Goal: Transaction & Acquisition: Purchase product/service

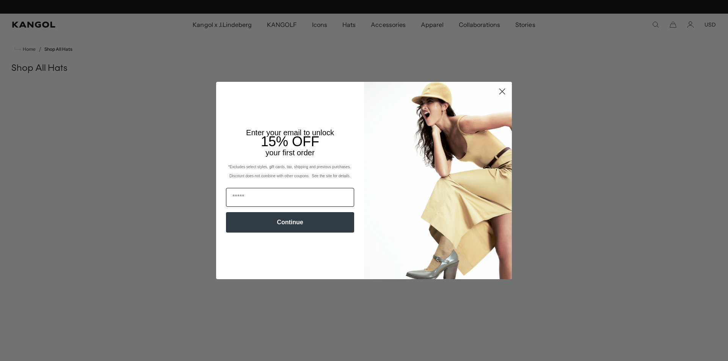
scroll to position [0, 156]
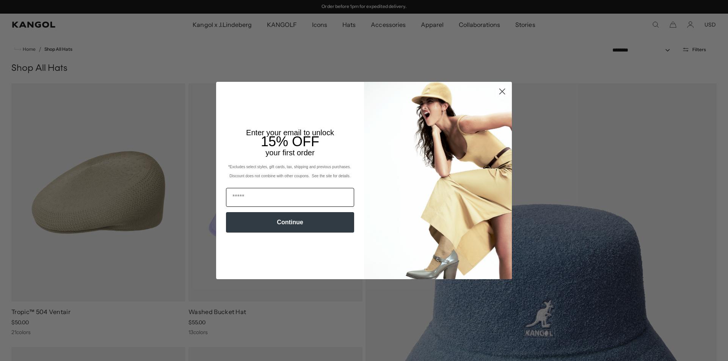
click at [274, 203] on input "Email" at bounding box center [290, 197] width 128 height 19
type input "**********"
click at [290, 218] on button "Continue" at bounding box center [290, 222] width 128 height 20
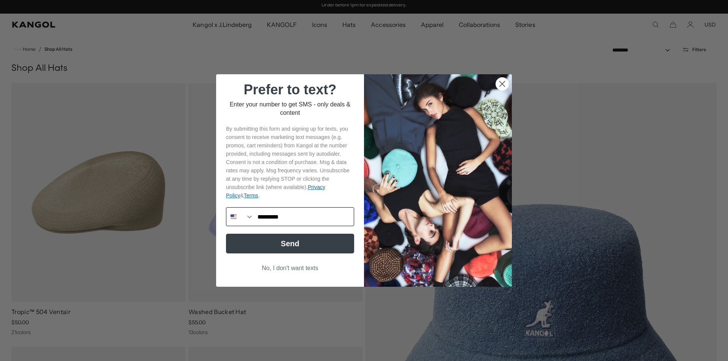
scroll to position [0, 0]
type input "**********"
click at [285, 240] on button "Send" at bounding box center [290, 244] width 128 height 20
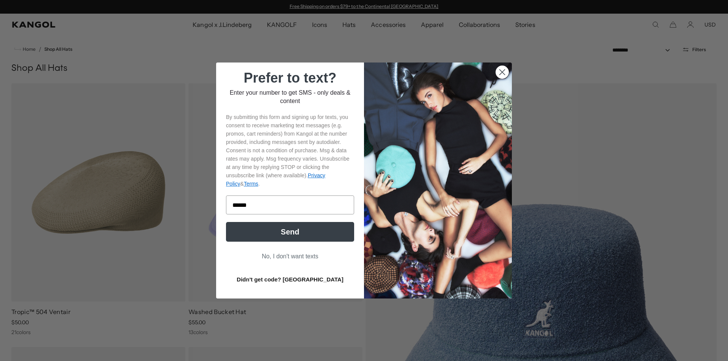
type input "******"
click at [271, 233] on button "Send" at bounding box center [290, 232] width 128 height 20
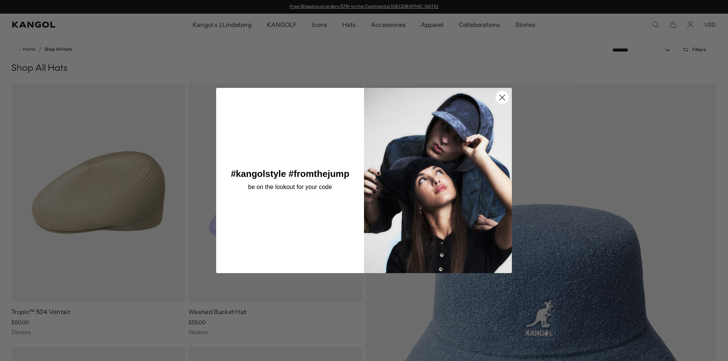
click at [501, 93] on circle "Close dialog" at bounding box center [502, 97] width 13 height 13
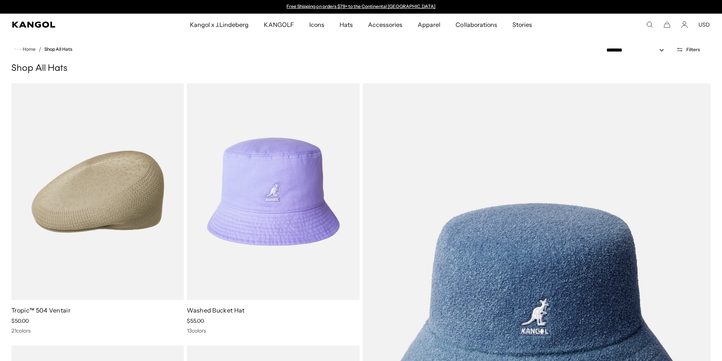
click at [652, 26] on icon "Search here" at bounding box center [649, 24] width 7 height 7
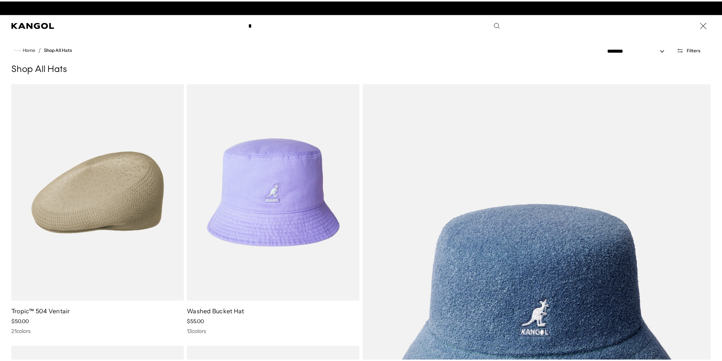
scroll to position [0, 156]
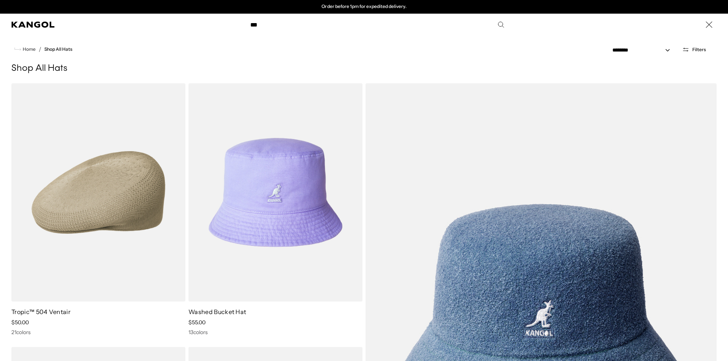
type input "***"
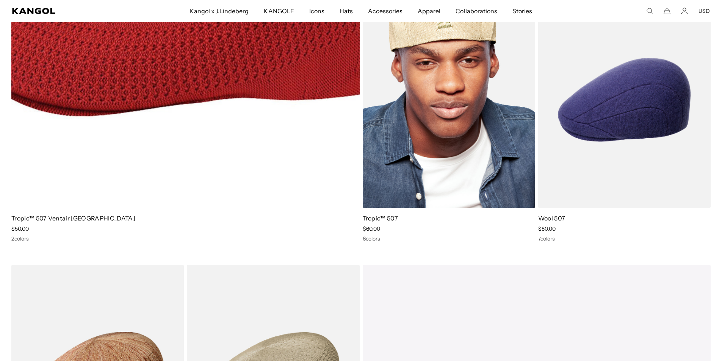
click at [481, 85] on img at bounding box center [449, 100] width 172 height 217
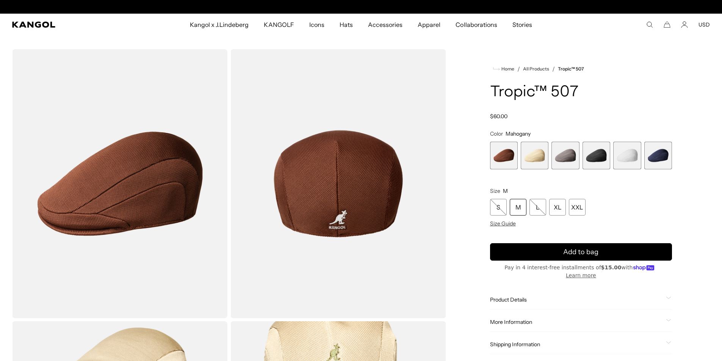
click at [659, 158] on span "6 of 6" at bounding box center [658, 156] width 28 height 28
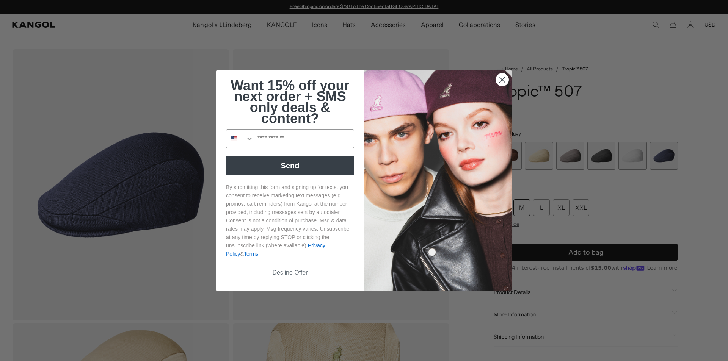
click at [500, 78] on circle "Close dialog" at bounding box center [502, 79] width 13 height 13
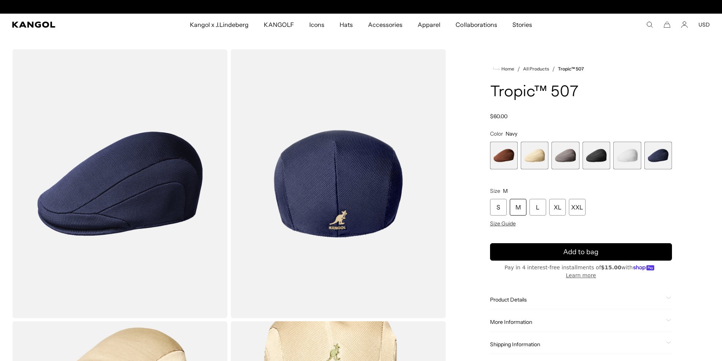
scroll to position [0, 156]
click at [594, 155] on span "4 of 6" at bounding box center [597, 156] width 28 height 28
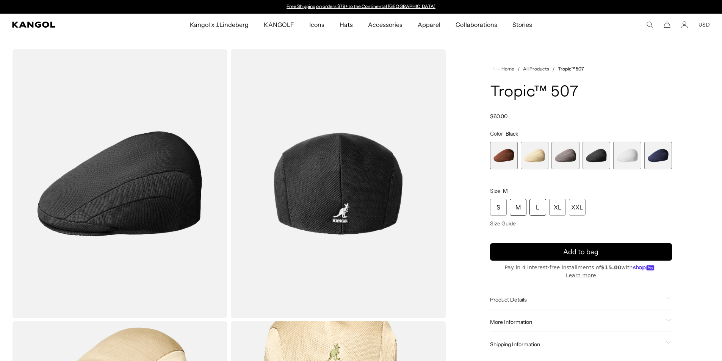
click at [542, 207] on div "L" at bounding box center [537, 207] width 17 height 17
click at [540, 207] on div "L" at bounding box center [537, 207] width 17 height 17
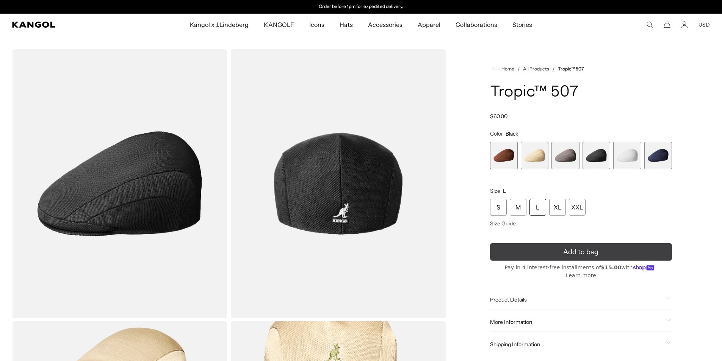
click at [570, 251] on span "Add to bag" at bounding box center [580, 252] width 35 height 10
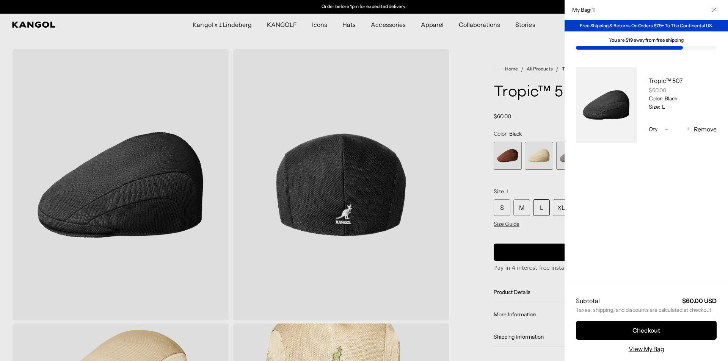
click at [715, 11] on icon "Close" at bounding box center [714, 10] width 5 height 5
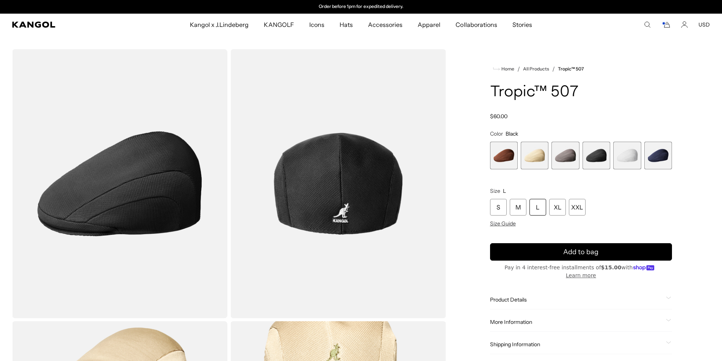
click at [505, 159] on span "1 of 6" at bounding box center [504, 156] width 28 height 28
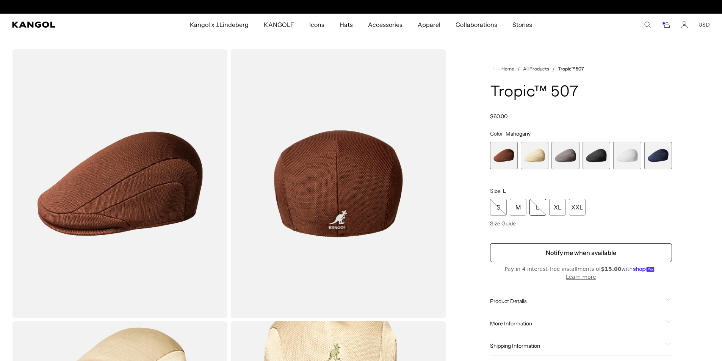
scroll to position [0, 156]
click at [651, 152] on span "6 of 6" at bounding box center [658, 156] width 28 height 28
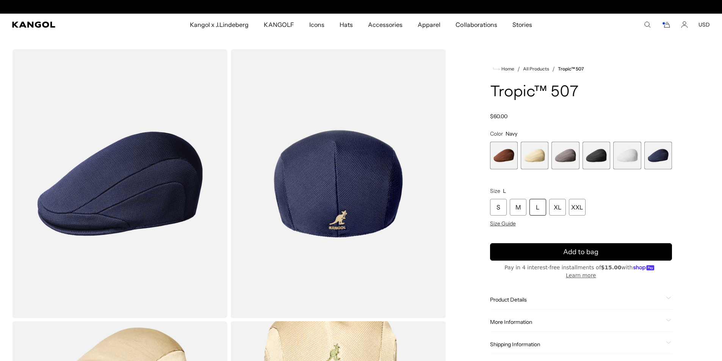
click at [631, 153] on span "5 of 6" at bounding box center [627, 156] width 28 height 28
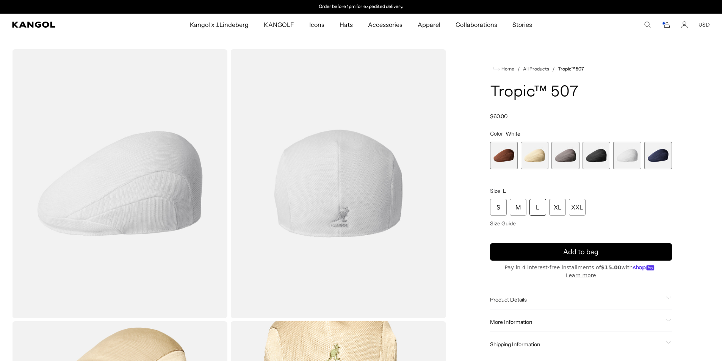
click at [600, 160] on span "4 of 6" at bounding box center [597, 156] width 28 height 28
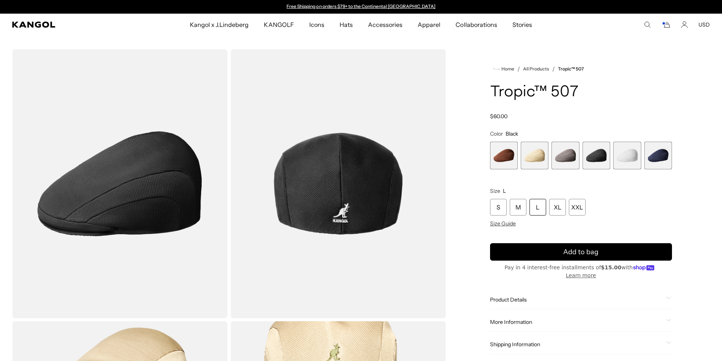
click at [575, 160] on span "3 of 6" at bounding box center [565, 156] width 28 height 28
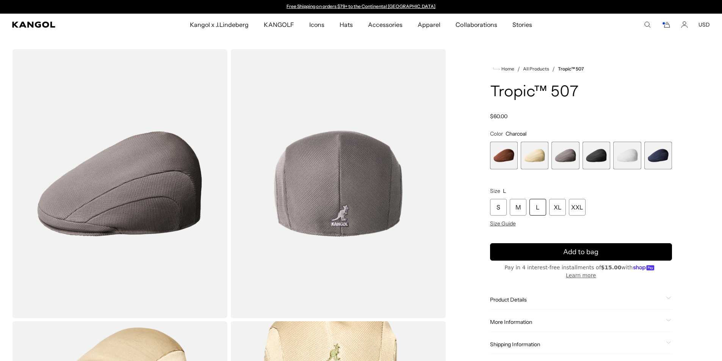
click at [511, 156] on span "1 of 6" at bounding box center [504, 156] width 28 height 28
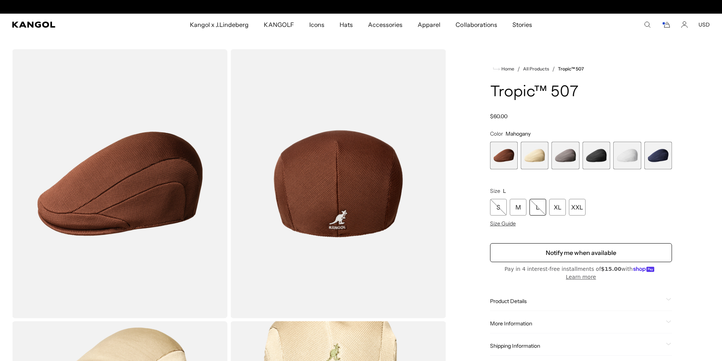
scroll to position [0, 156]
click at [530, 153] on span "2 of 6" at bounding box center [535, 156] width 28 height 28
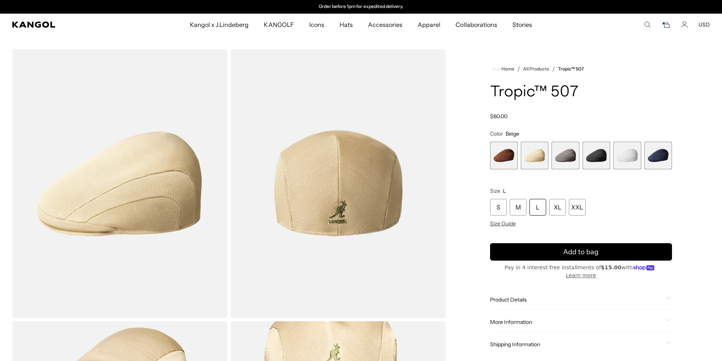
click at [557, 155] on span "3 of 6" at bounding box center [565, 156] width 28 height 28
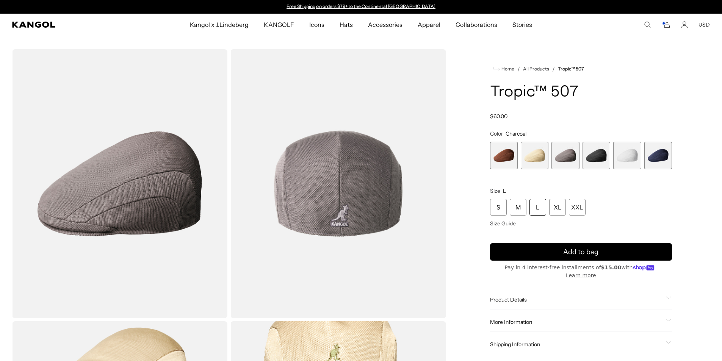
click at [541, 208] on div "L" at bounding box center [537, 207] width 17 height 17
click at [537, 204] on div "L" at bounding box center [537, 207] width 17 height 17
click at [538, 209] on div "L" at bounding box center [537, 207] width 17 height 17
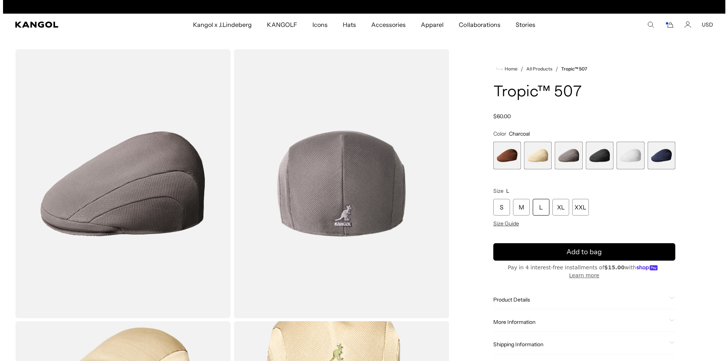
scroll to position [0, 0]
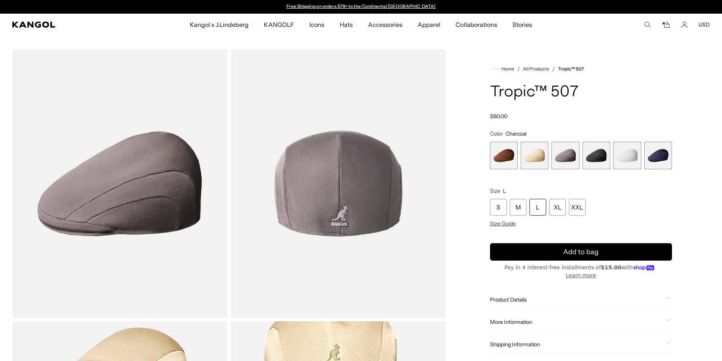
click at [538, 209] on div "L" at bounding box center [537, 207] width 17 height 17
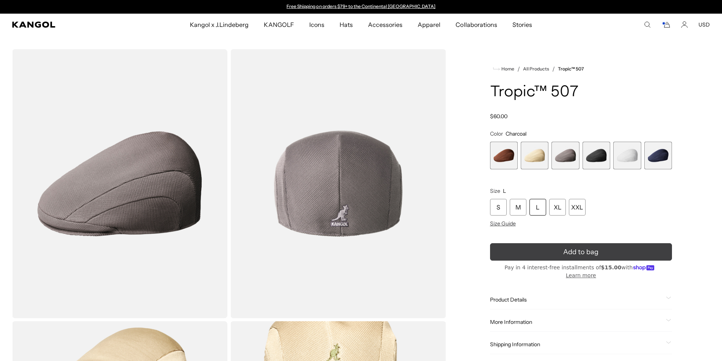
click at [568, 251] on span "Add to bag" at bounding box center [580, 252] width 35 height 10
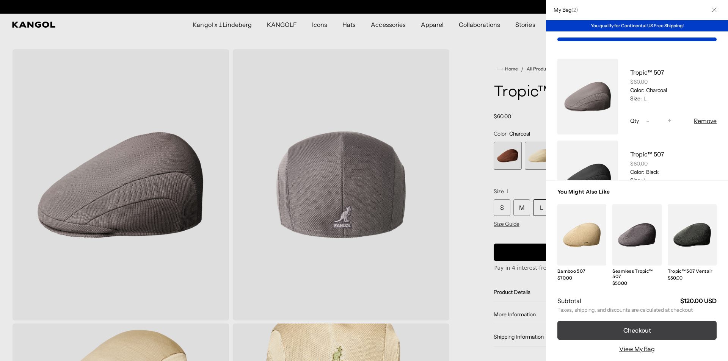
scroll to position [0, 156]
click at [650, 329] on button "Checkout" at bounding box center [636, 330] width 159 height 19
